Goal: Register for event/course

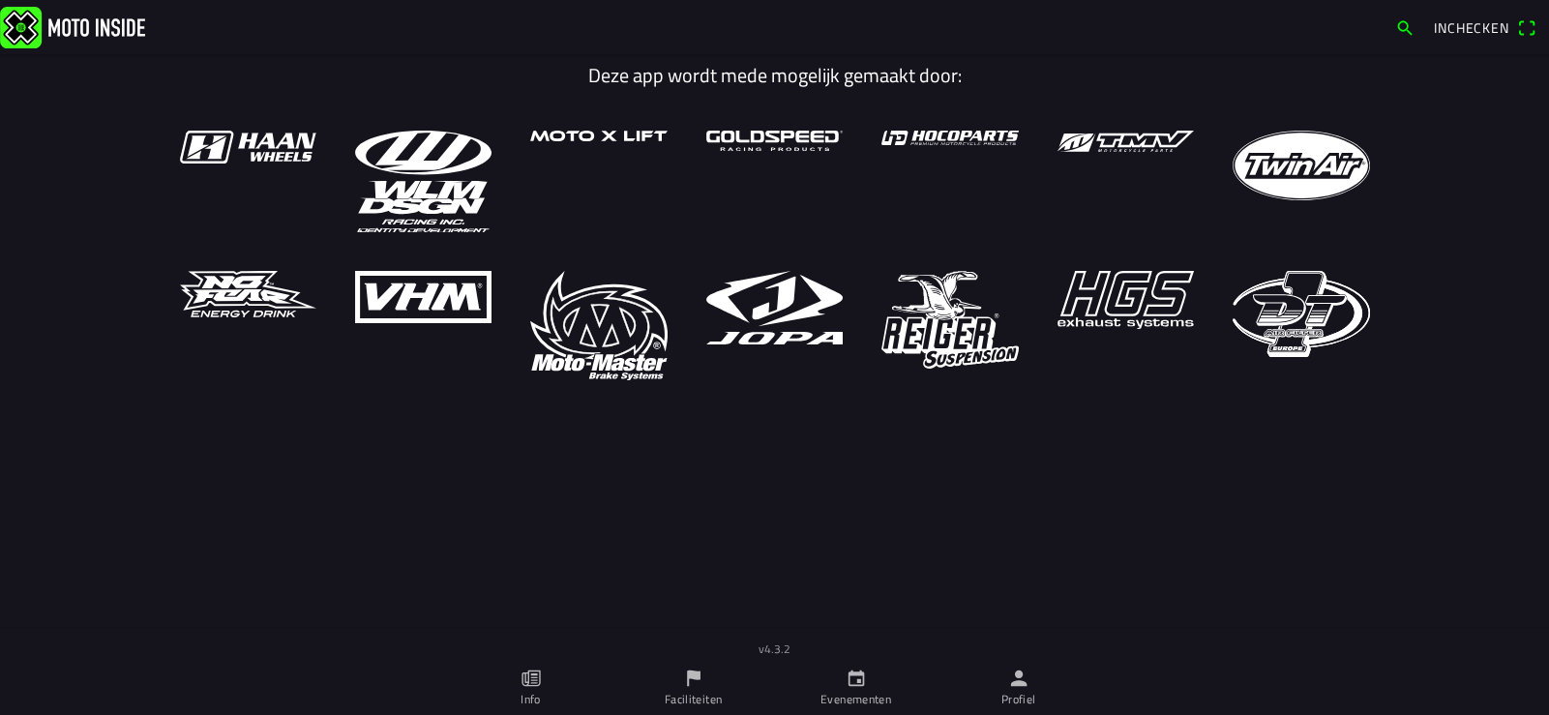
click at [1035, 694] on link "Profiel" at bounding box center [1019, 688] width 163 height 54
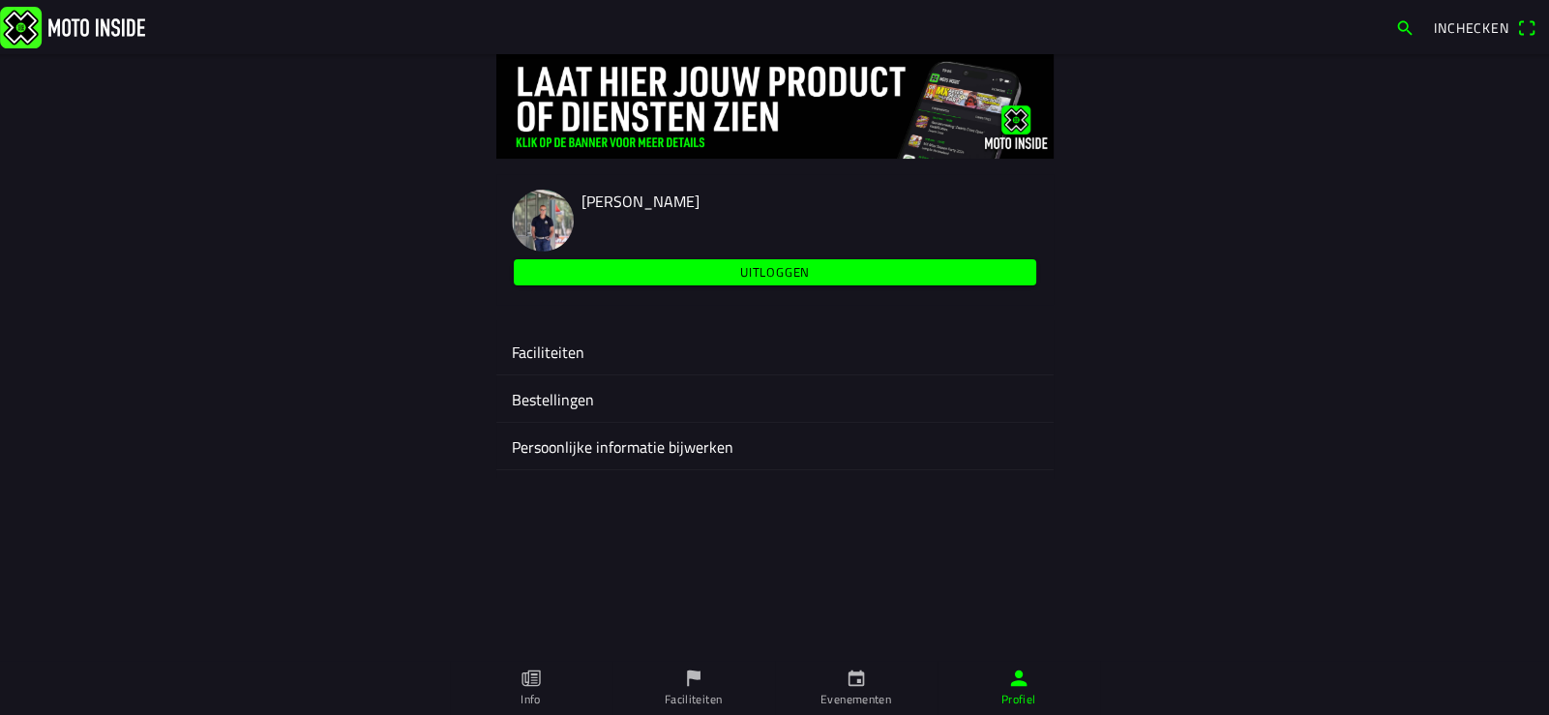
click at [590, 350] on ion-label "Faciliteiten" at bounding box center [775, 352] width 526 height 23
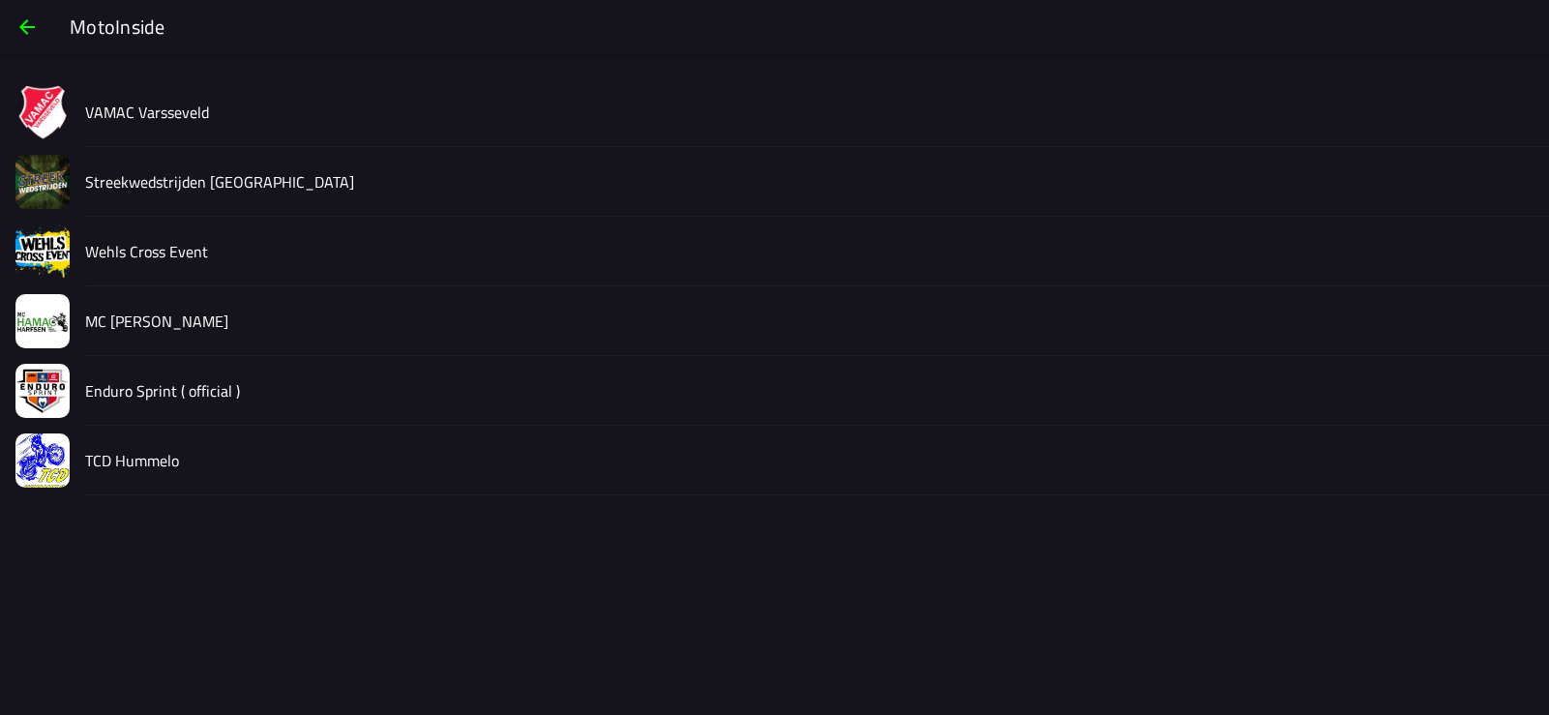
click at [0, 0] on slot "Enduro Sprint ( official )" at bounding box center [0, 0] width 0 height 0
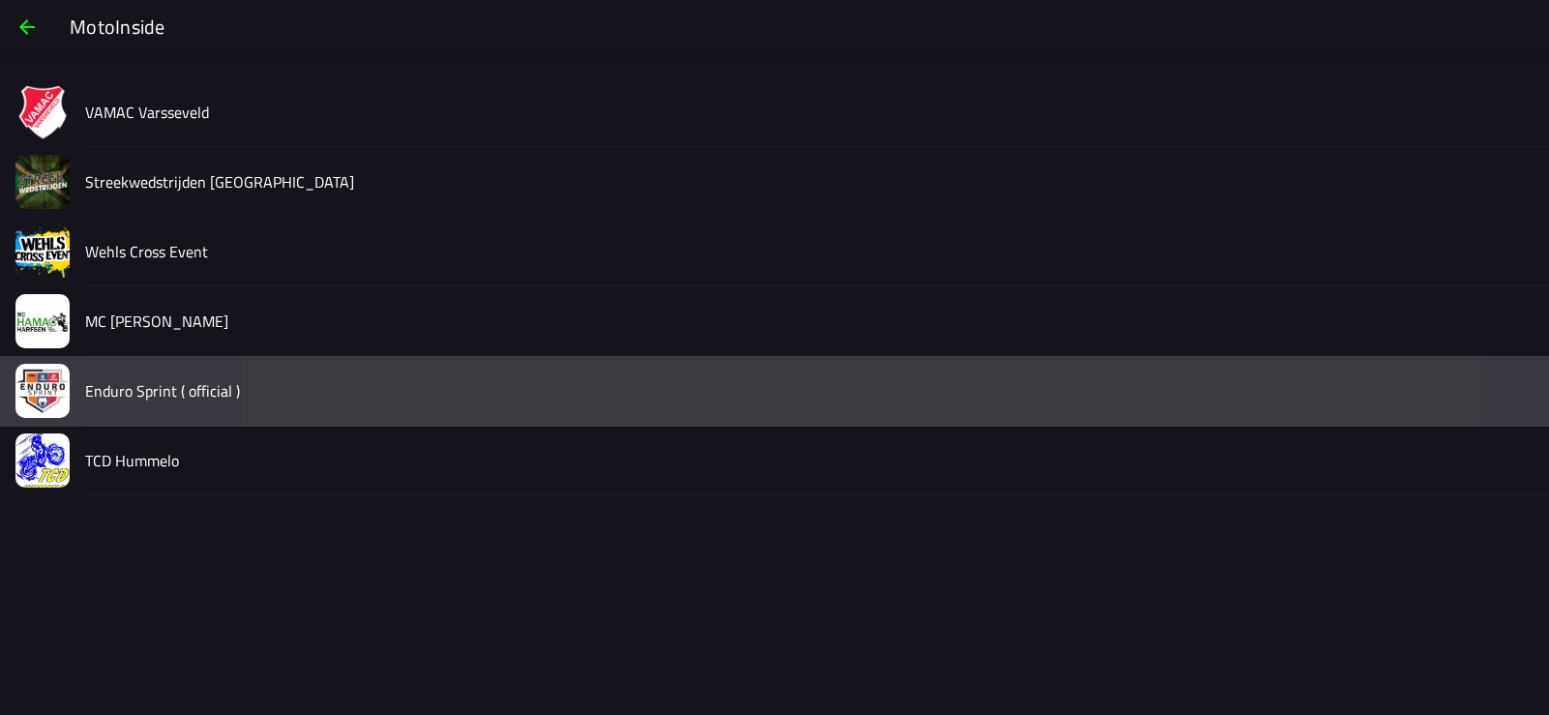
click at [175, 394] on div at bounding box center [774, 330] width 1549 height 661
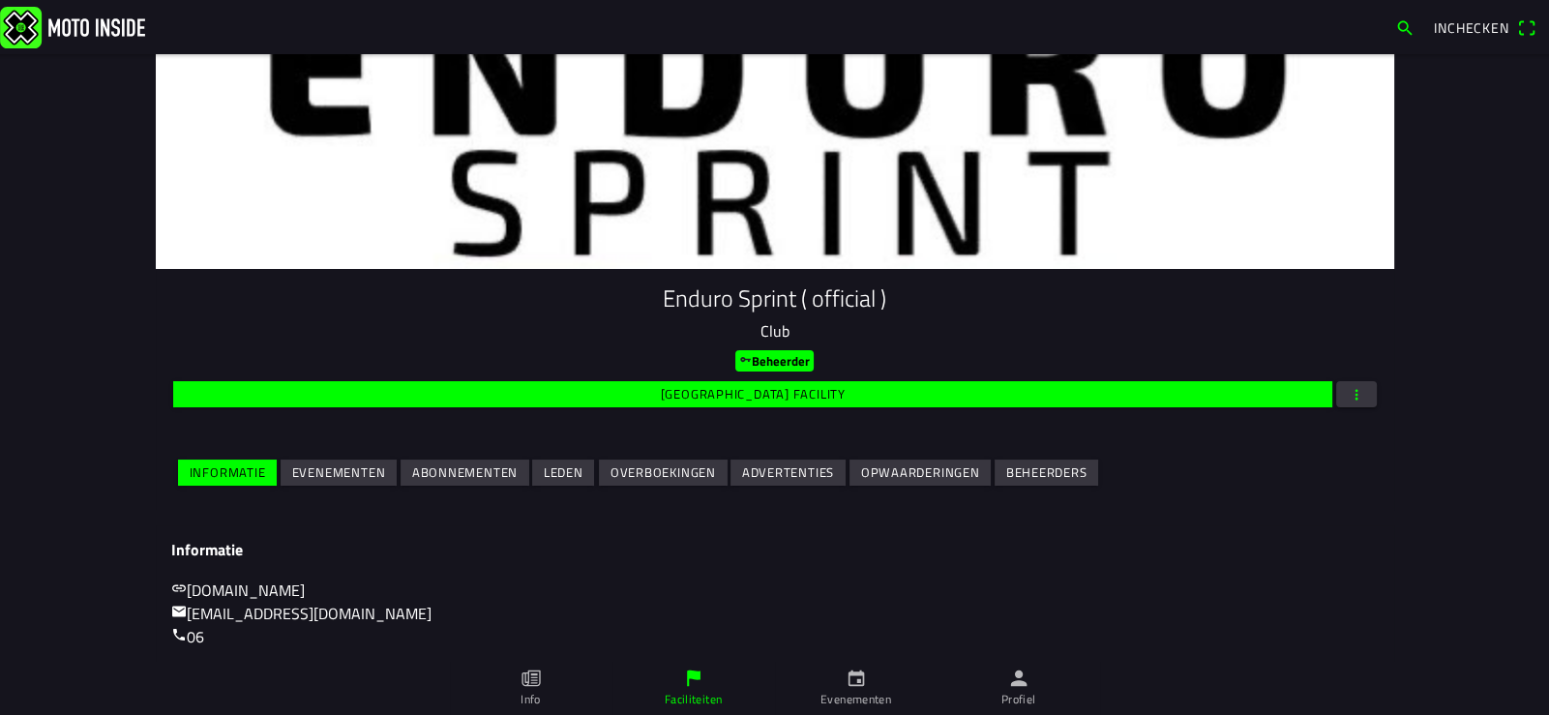
click at [0, 0] on slot "Evenementen" at bounding box center [0, 0] width 0 height 0
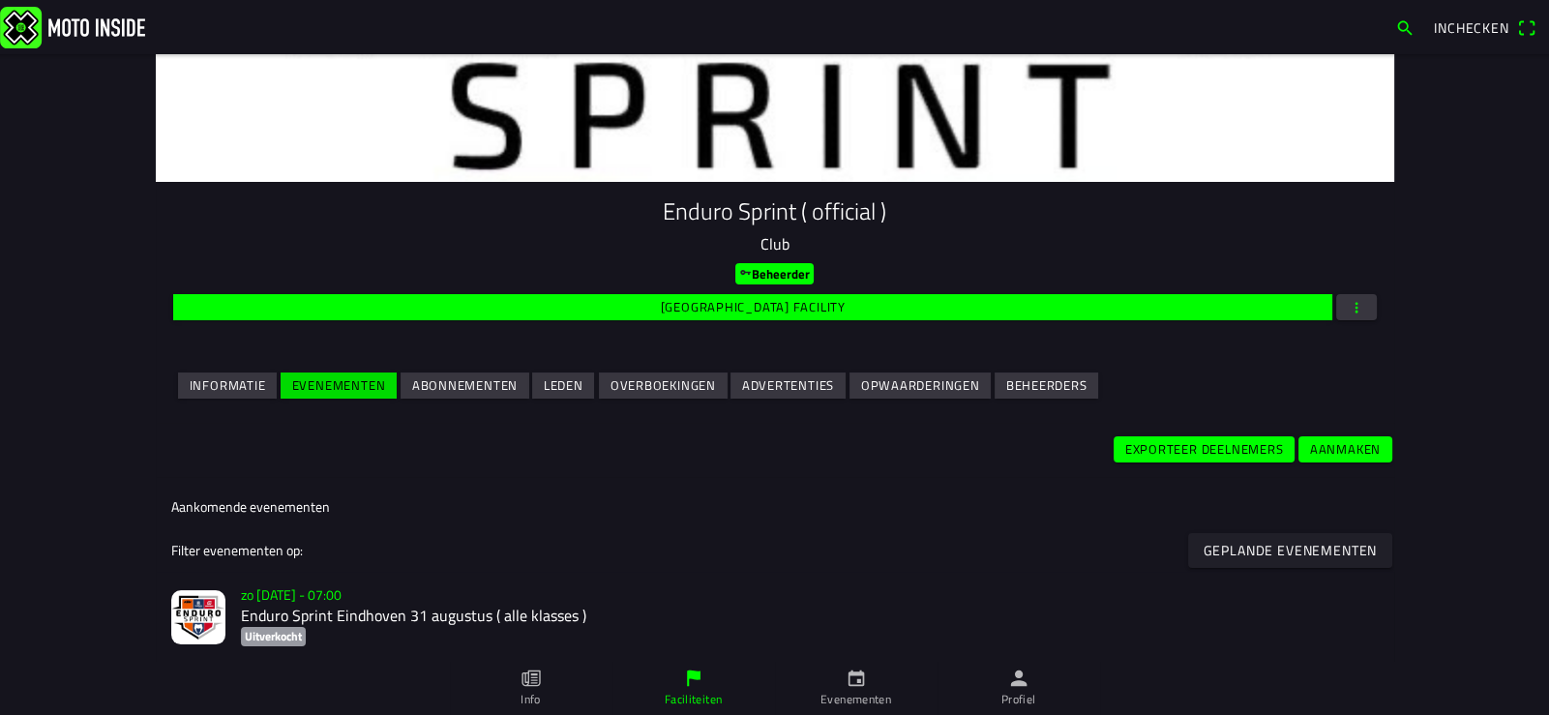
scroll to position [290, 0]
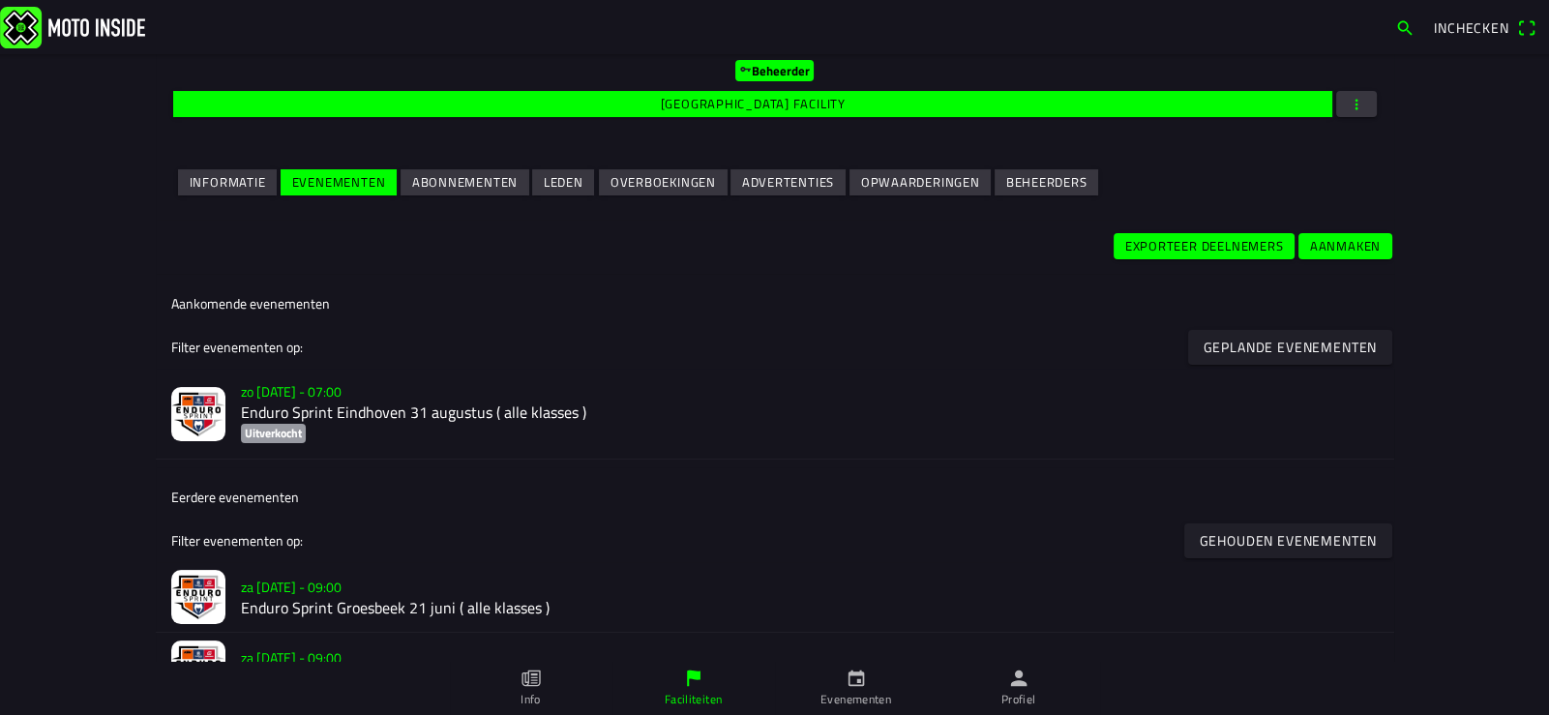
click at [405, 409] on h2 "Enduro Sprint Eindhoven 31 augustus ( alle klasses )" at bounding box center [810, 412] width 1138 height 18
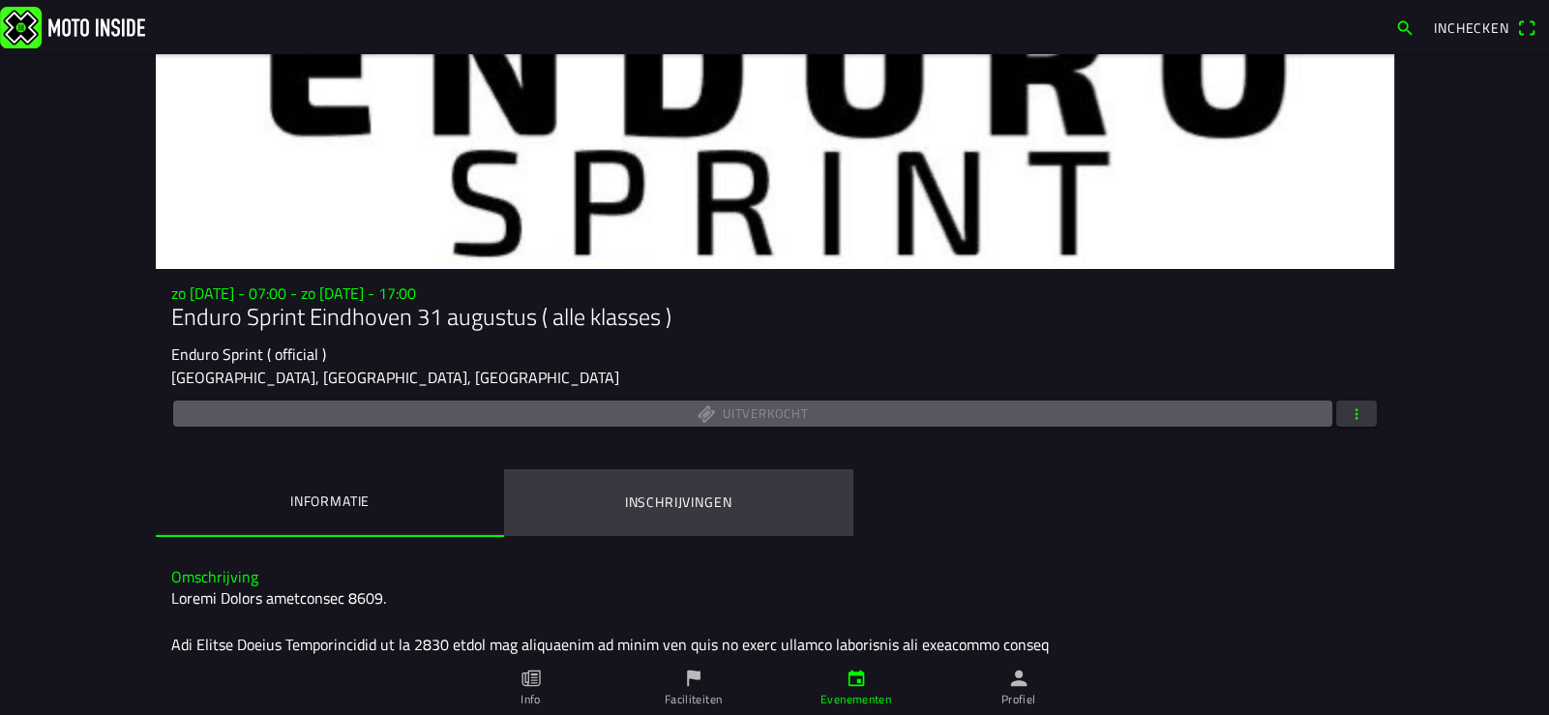
click at [669, 504] on ion-label "Inschrijvingen" at bounding box center [677, 502] width 107 height 21
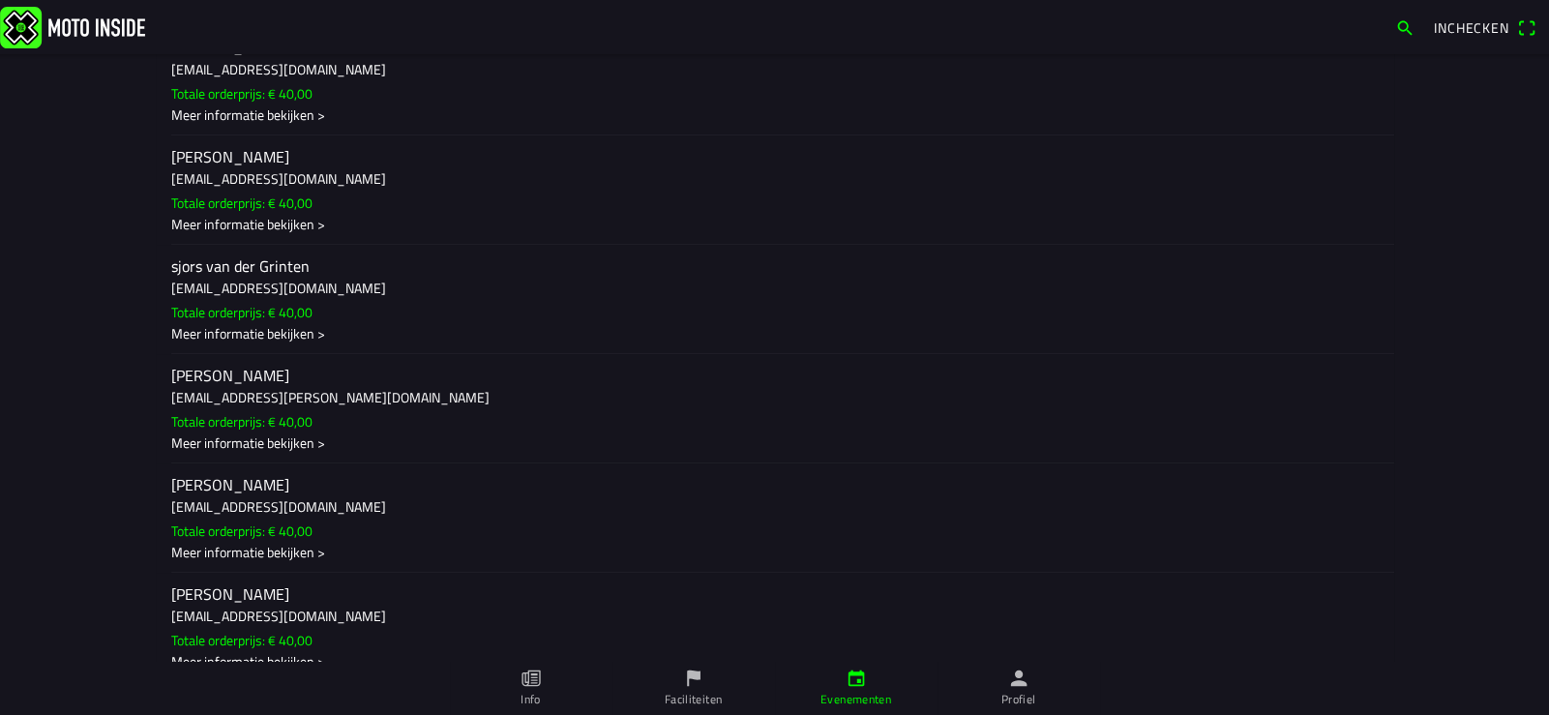
scroll to position [10060, 0]
